Goal: Task Accomplishment & Management: Complete application form

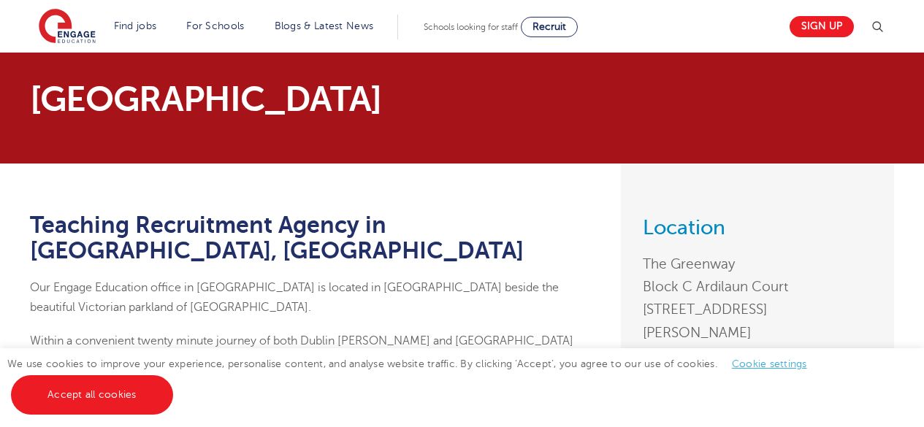
scroll to position [102, 0]
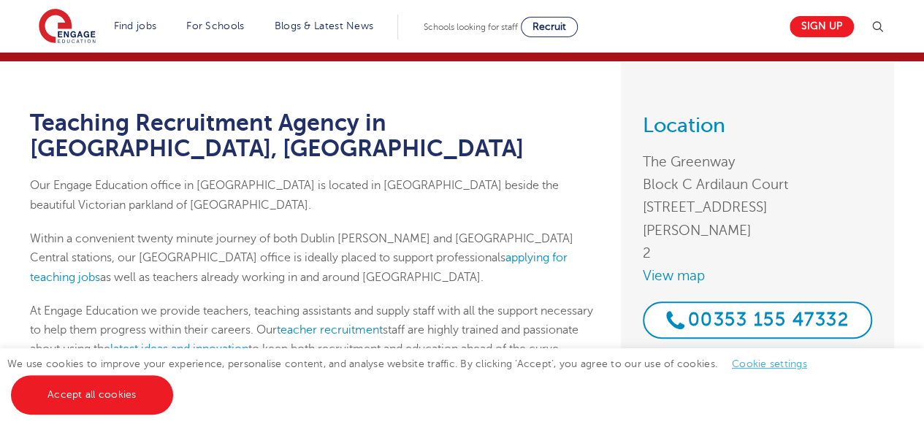
click at [582, 229] on p "Within a convenient twenty minute journey of both Dublin [PERSON_NAME] and Busá…" at bounding box center [314, 258] width 569 height 58
drag, startPoint x: 582, startPoint y: 218, endPoint x: 587, endPoint y: 202, distance: 16.2
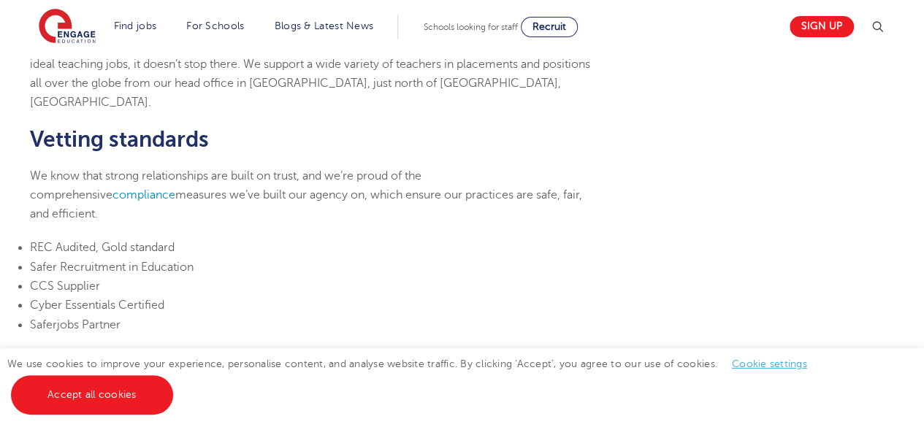
scroll to position [517, 0]
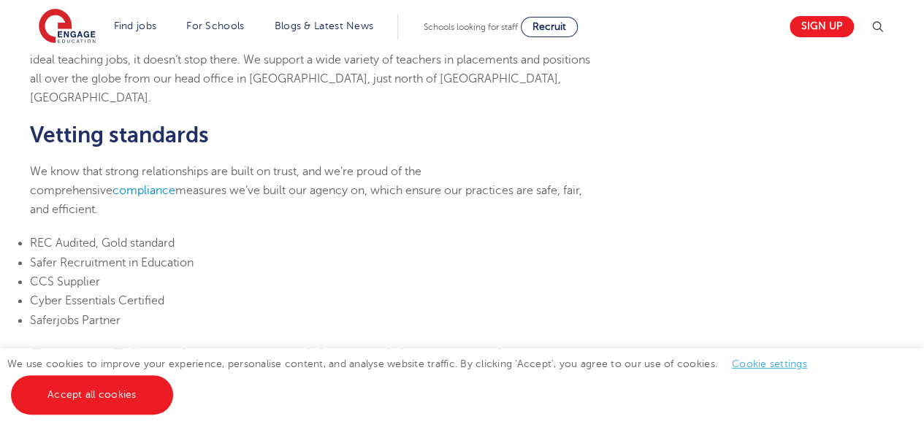
click at [448, 311] on li "Saferjobs Partner" at bounding box center [314, 320] width 569 height 19
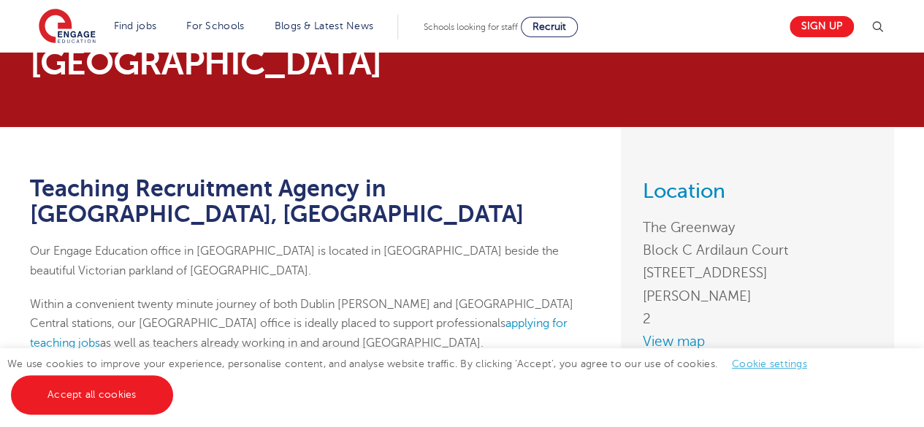
scroll to position [37, 0]
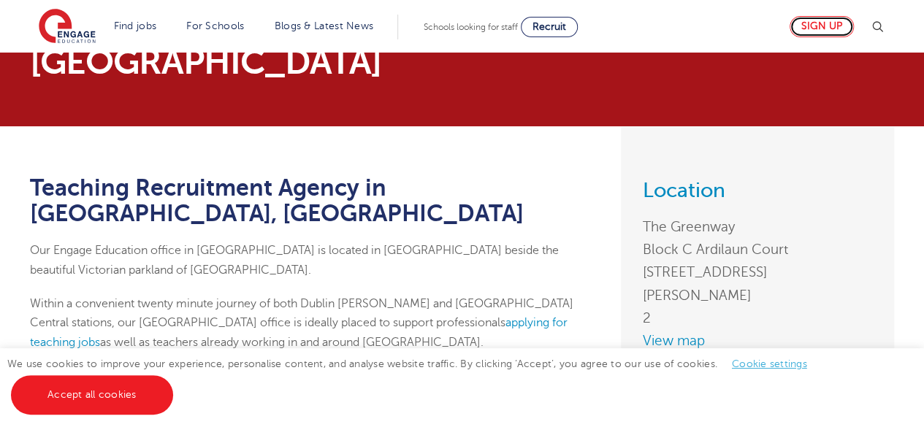
click at [833, 24] on link "Sign up" at bounding box center [822, 26] width 64 height 21
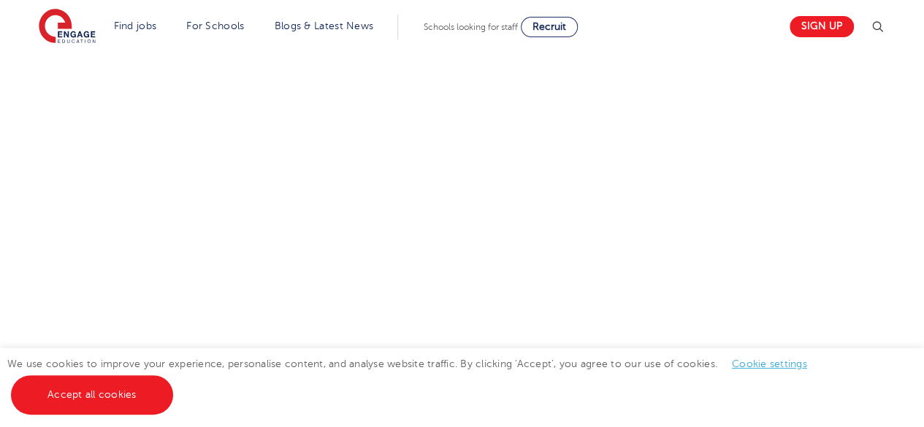
scroll to position [519, 0]
drag, startPoint x: 379, startPoint y: 191, endPoint x: 822, endPoint y: 172, distance: 443.0
click at [822, 172] on div "Let us know more about you!" at bounding box center [462, 367] width 886 height 774
